Goal: Information Seeking & Learning: Compare options

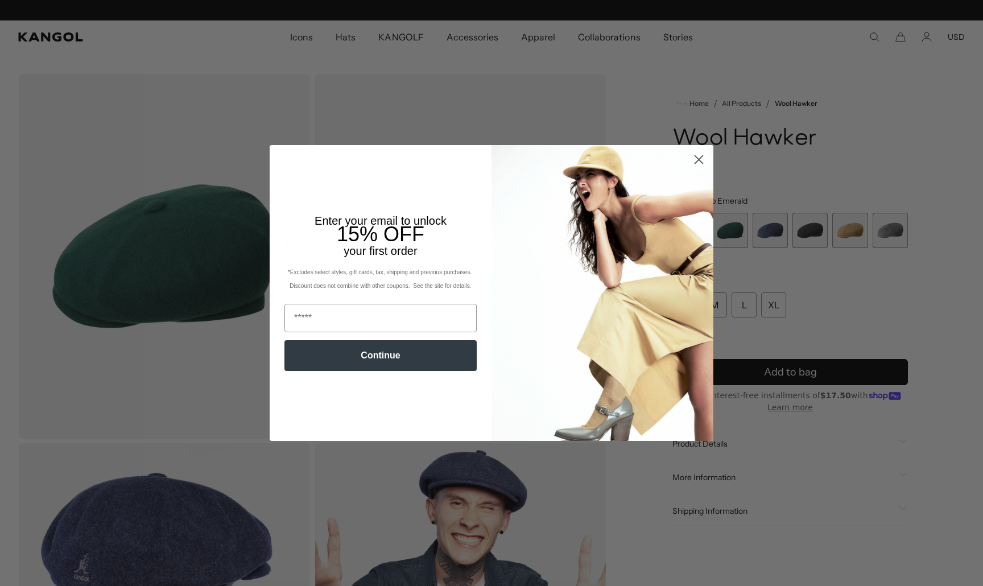
scroll to position [0, 234]
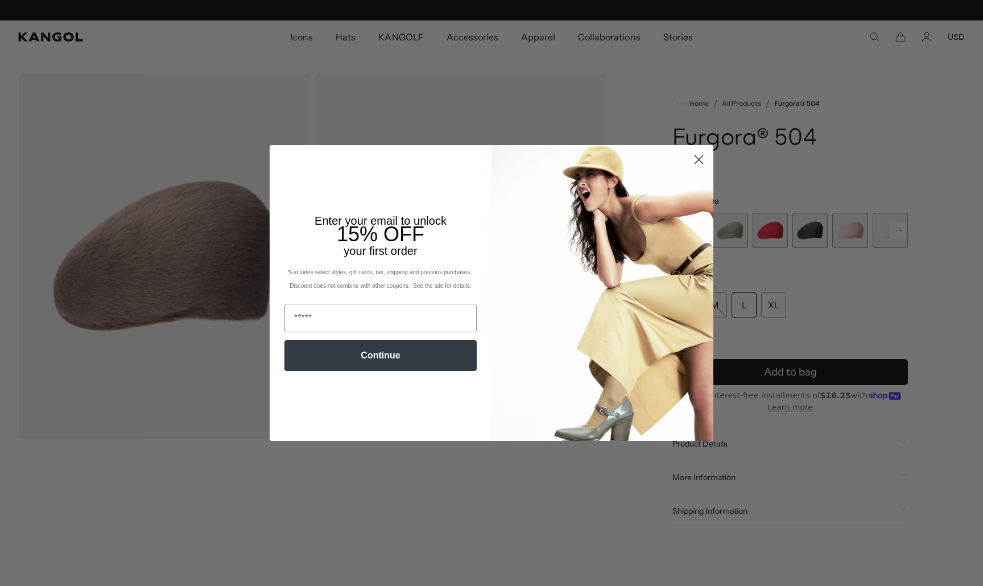
scroll to position [0, 234]
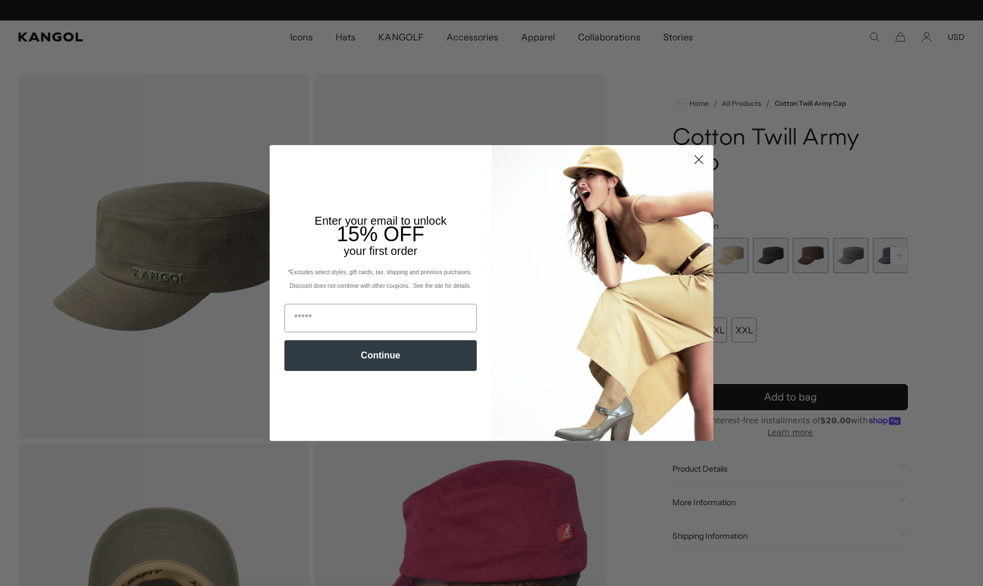
scroll to position [0, 234]
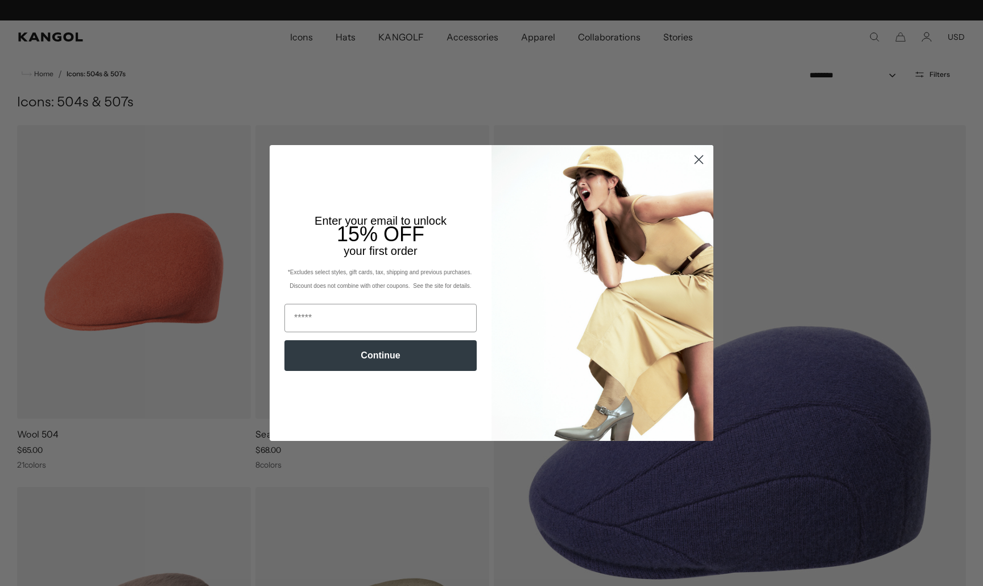
scroll to position [0, 234]
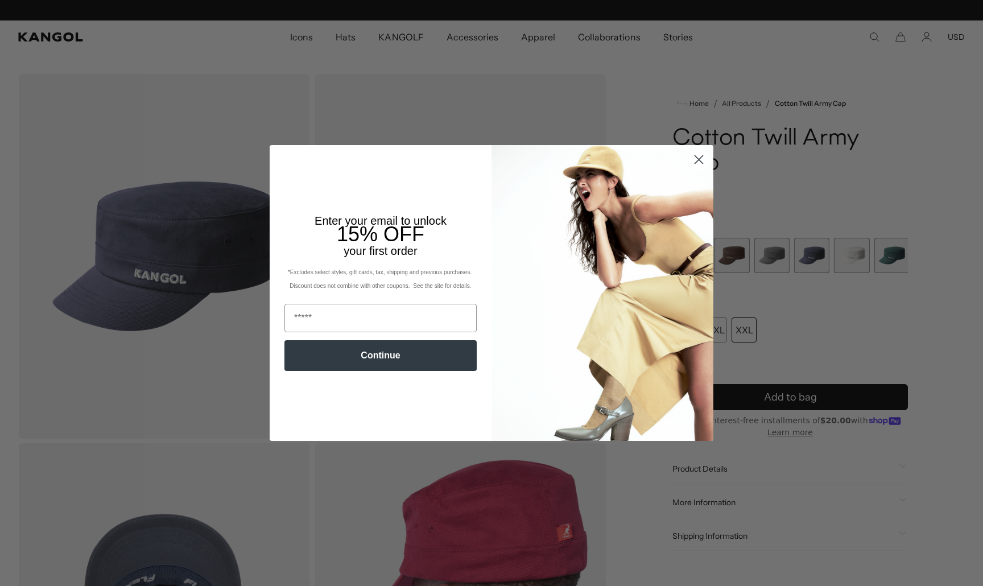
scroll to position [0, 234]
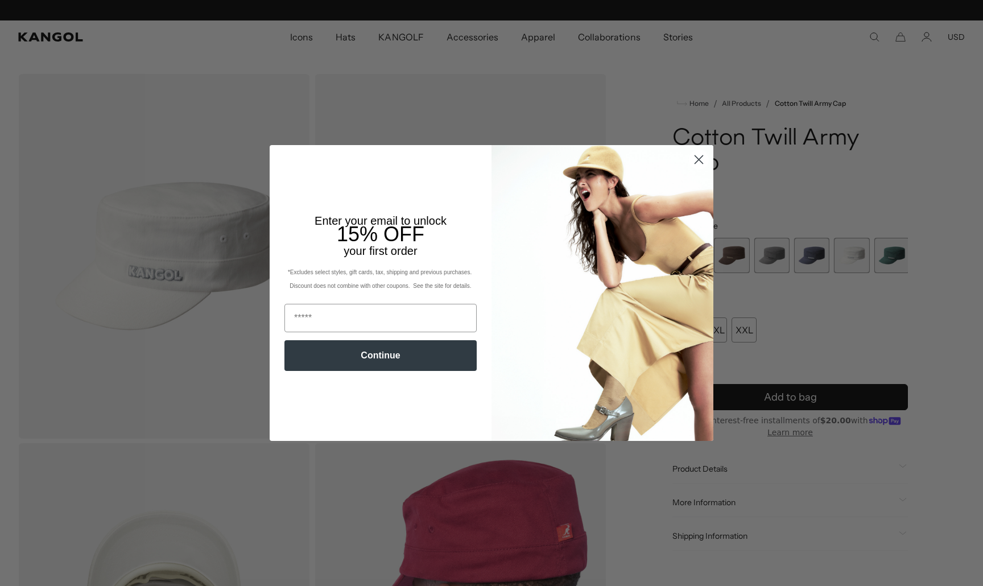
scroll to position [0, 234]
